Goal: Find specific page/section: Find specific page/section

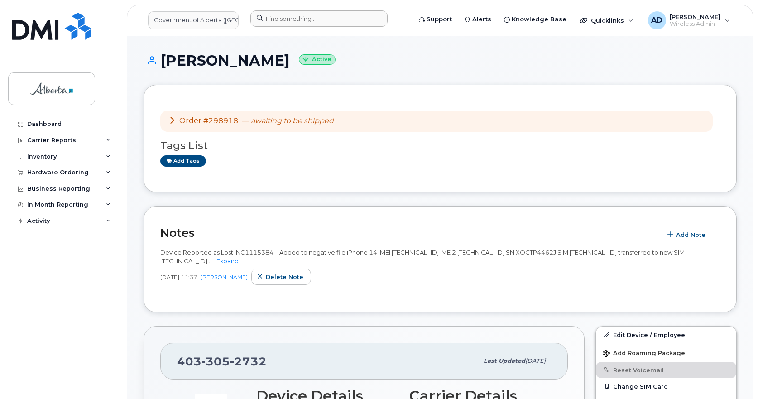
scroll to position [181, 0]
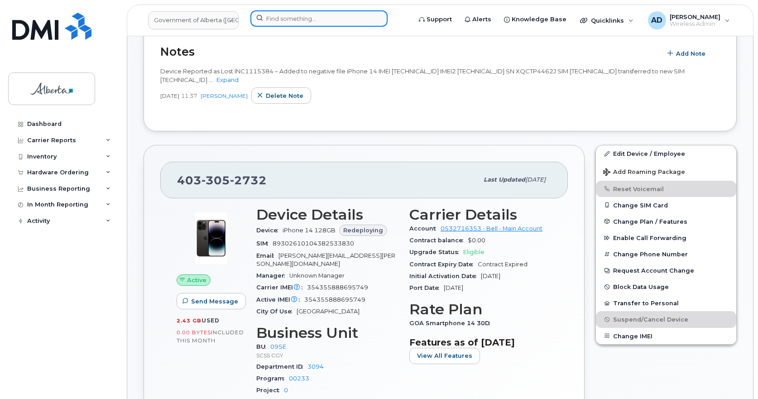
drag, startPoint x: 270, startPoint y: 23, endPoint x: 274, endPoint y: 21, distance: 4.9
click at [270, 23] on input at bounding box center [318, 18] width 137 height 16
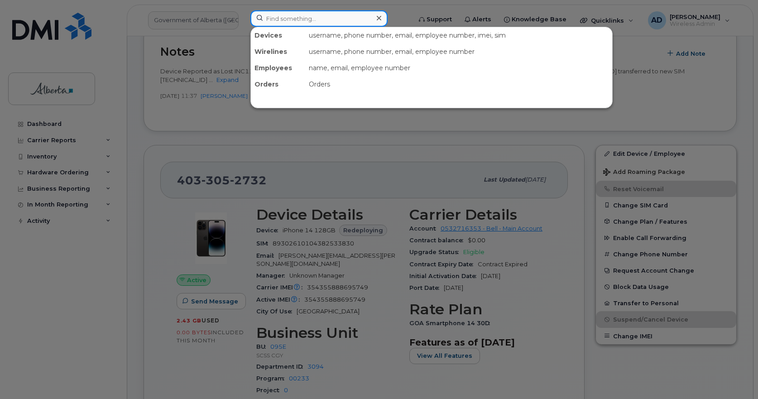
paste input "+17806191368"
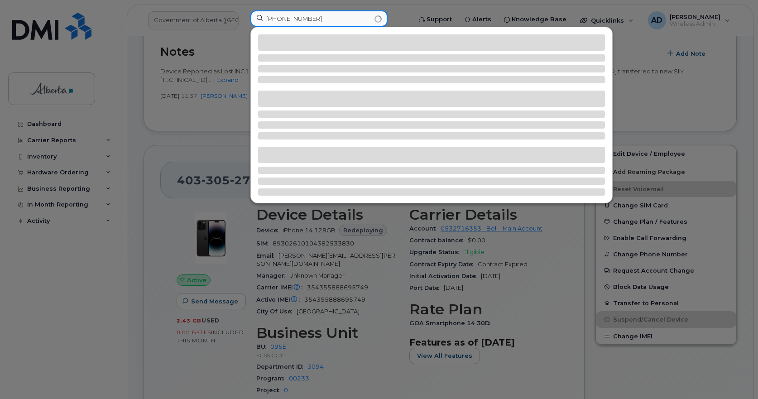
click at [275, 19] on input "+17806191368" at bounding box center [318, 18] width 137 height 16
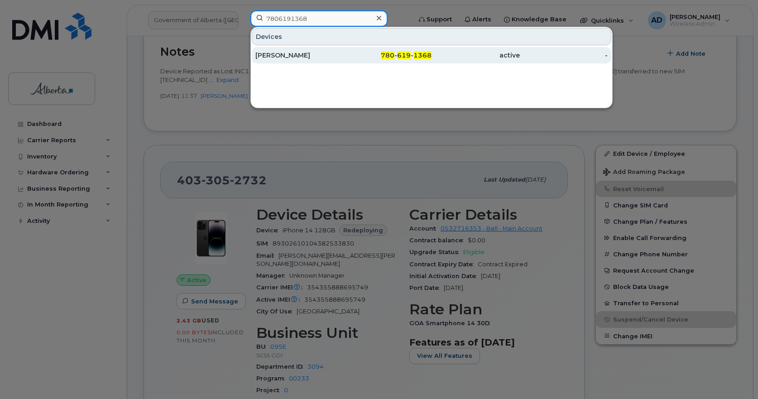
type input "7806191368"
click at [299, 55] on div "[PERSON_NAME]" at bounding box center [299, 55] width 88 height 9
